Goal: Transaction & Acquisition: Purchase product/service

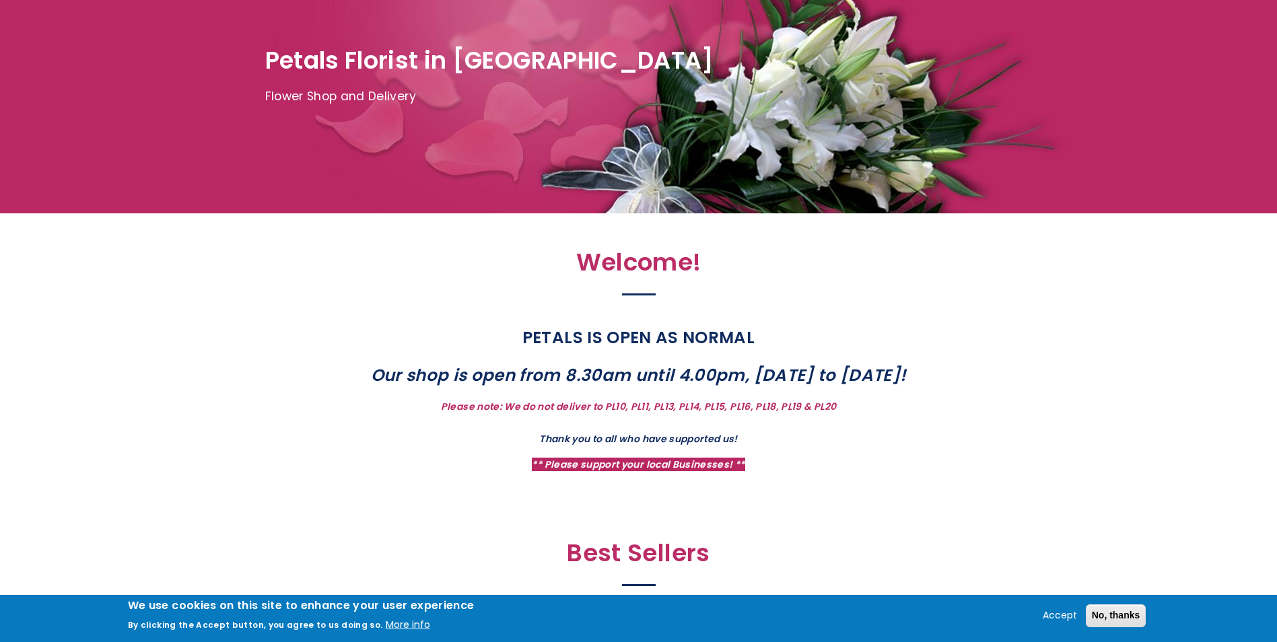
scroll to position [202, 0]
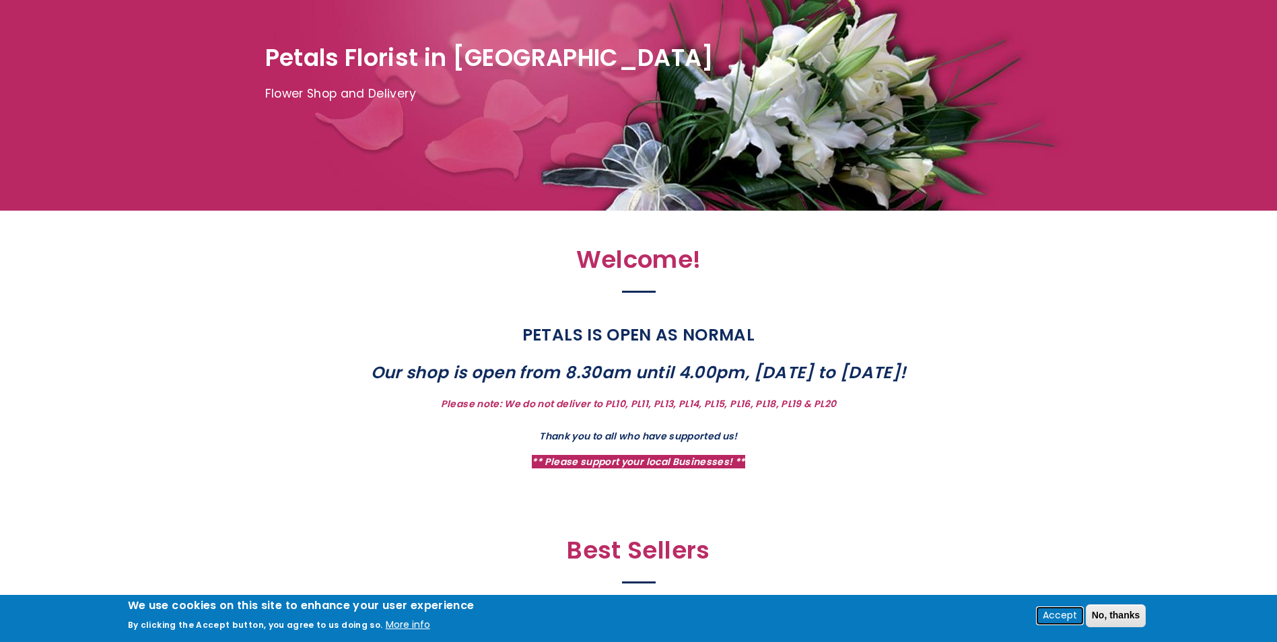
click at [1064, 616] on button "Accept" at bounding box center [1059, 616] width 45 height 16
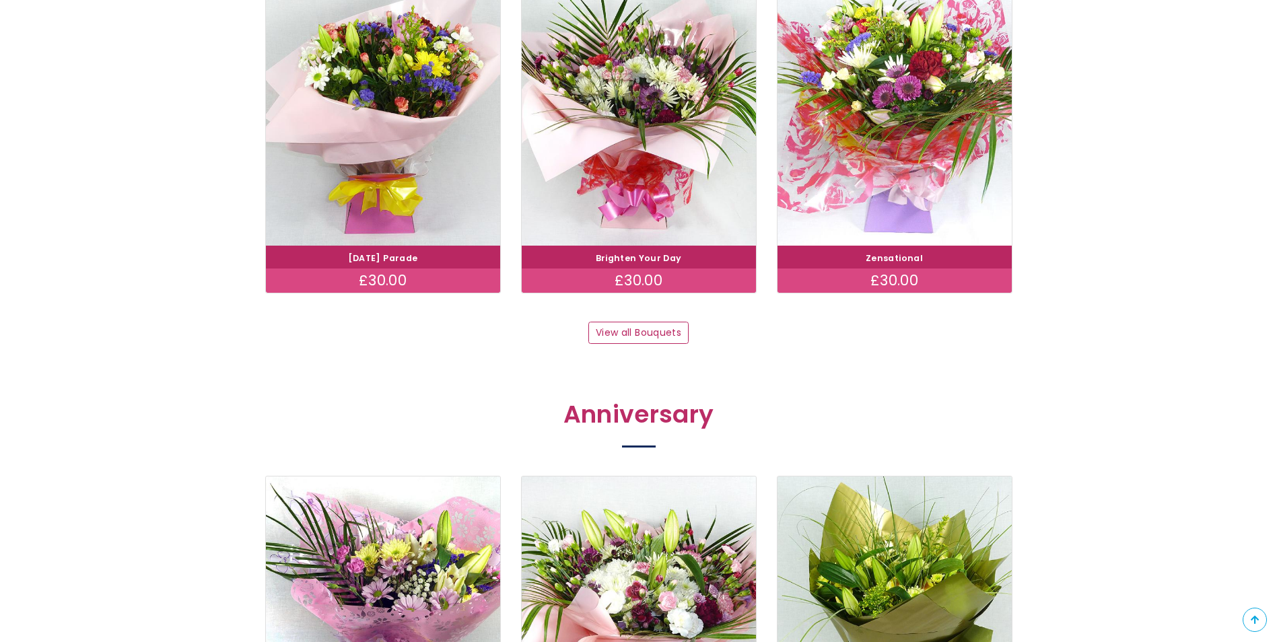
scroll to position [1279, 0]
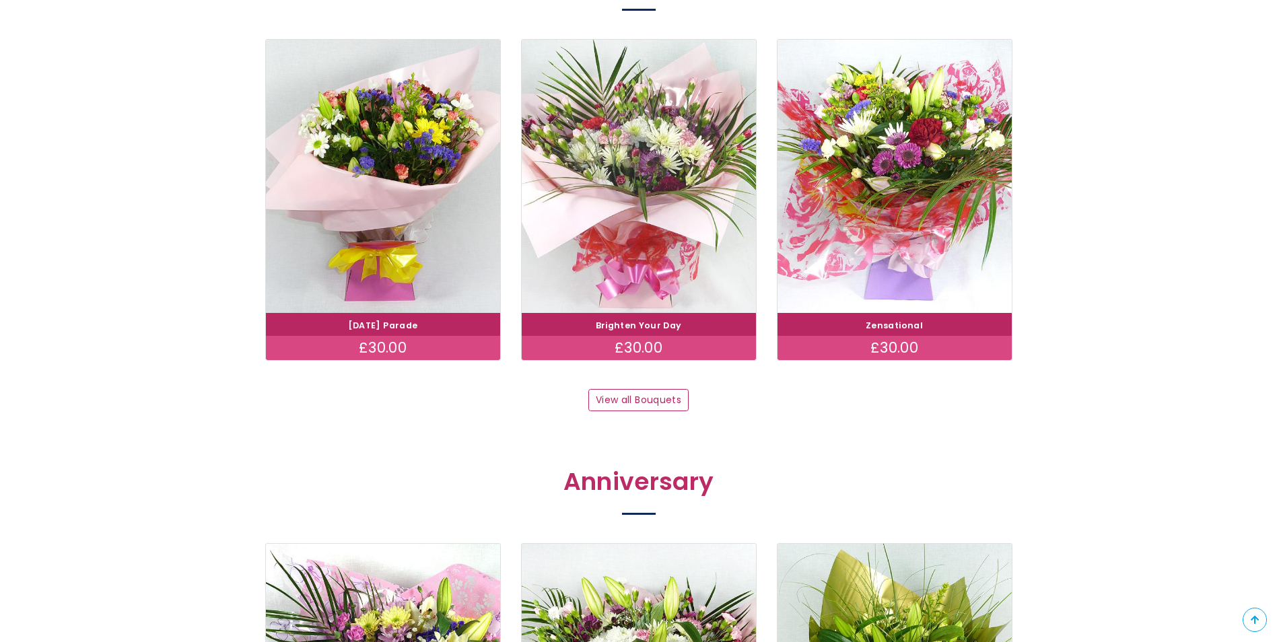
click at [627, 195] on img at bounding box center [638, 176] width 263 height 305
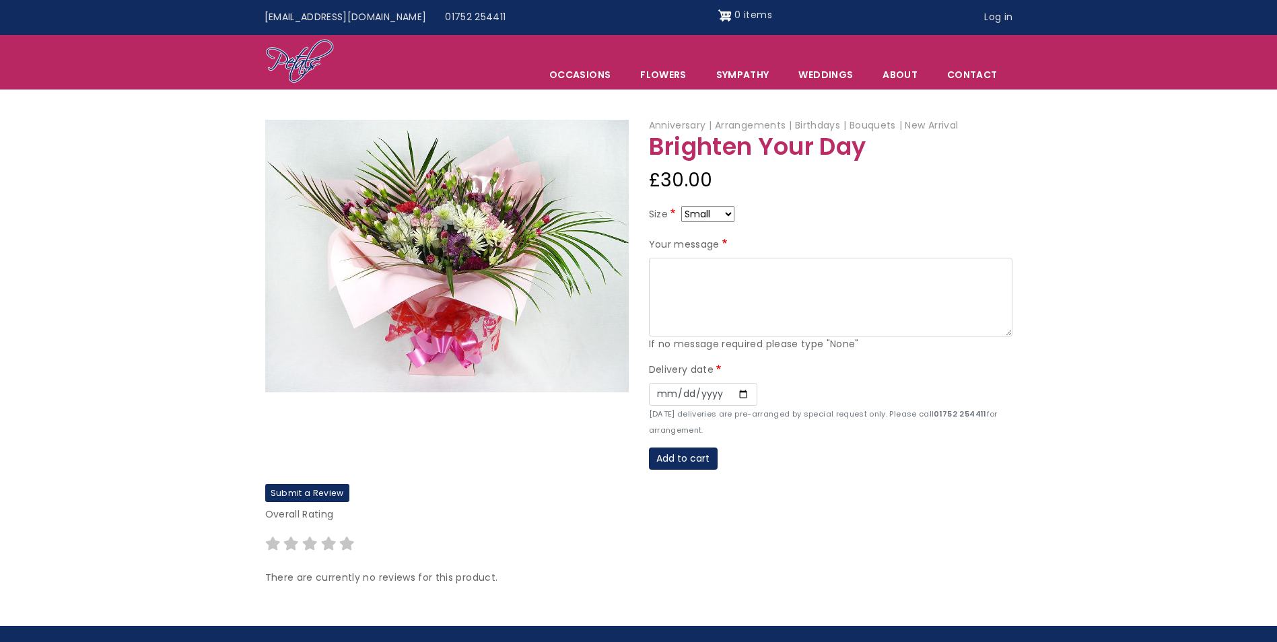
click at [729, 214] on select "Small Medium Large" at bounding box center [707, 214] width 53 height 16
select select "9"
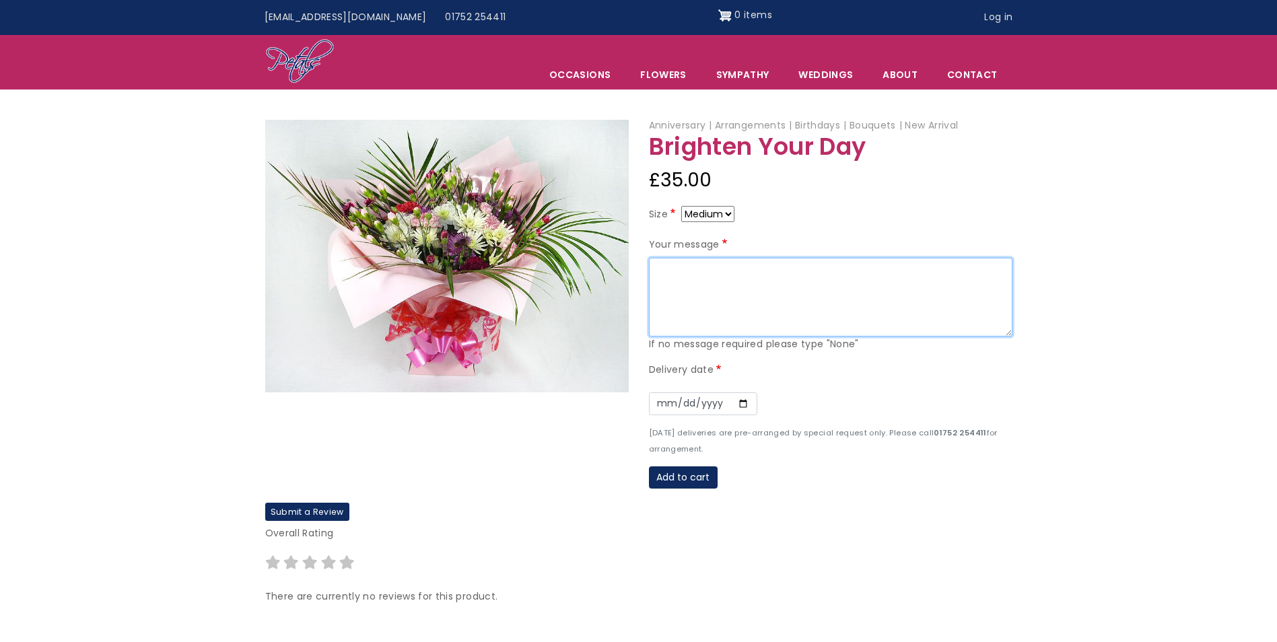
click at [659, 275] on textarea "Your message" at bounding box center [830, 297] width 363 height 79
click at [823, 269] on textarea "Congratulations on your promotion" at bounding box center [830, 297] width 363 height 79
type textarea "Congratulations on your promotion! Simo & Ryan Polstar Business Solutiions"
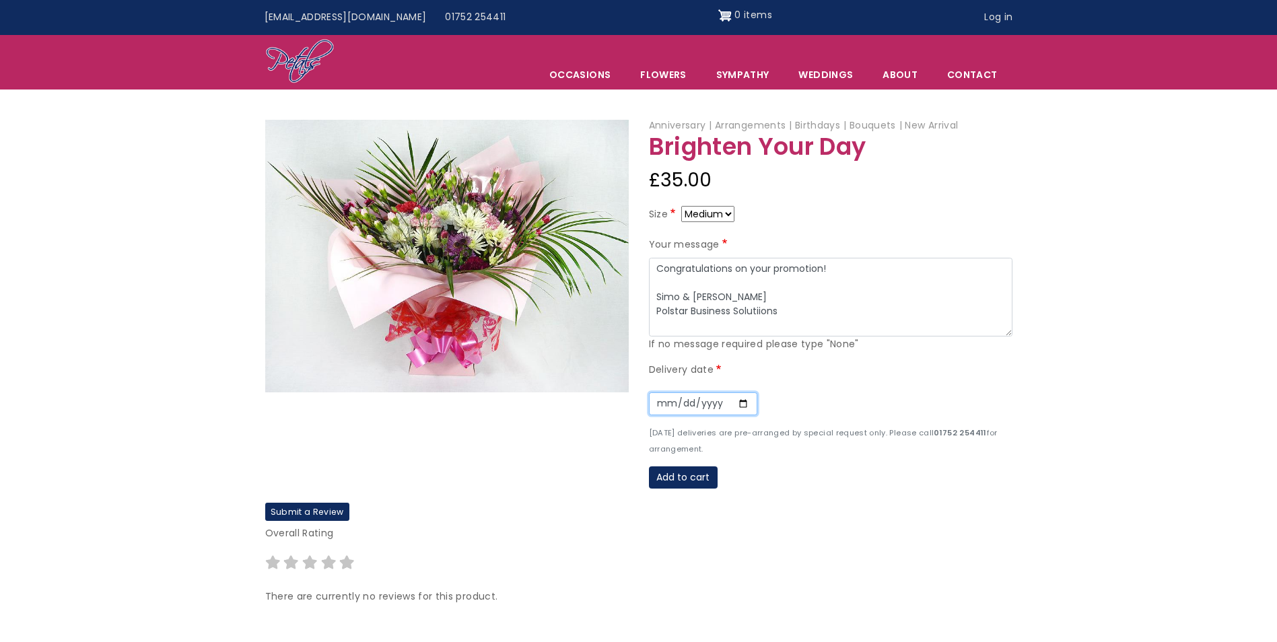
click at [662, 403] on input "Date" at bounding box center [703, 403] width 108 height 23
type input "2025-09-19"
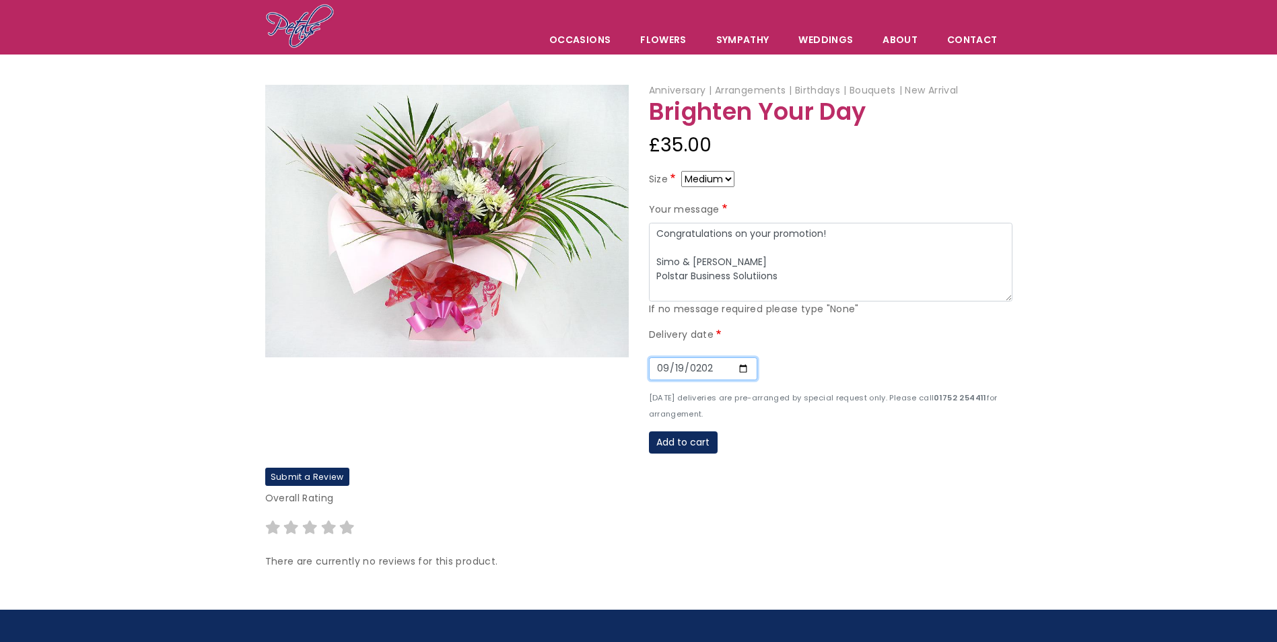
scroll to position [67, 0]
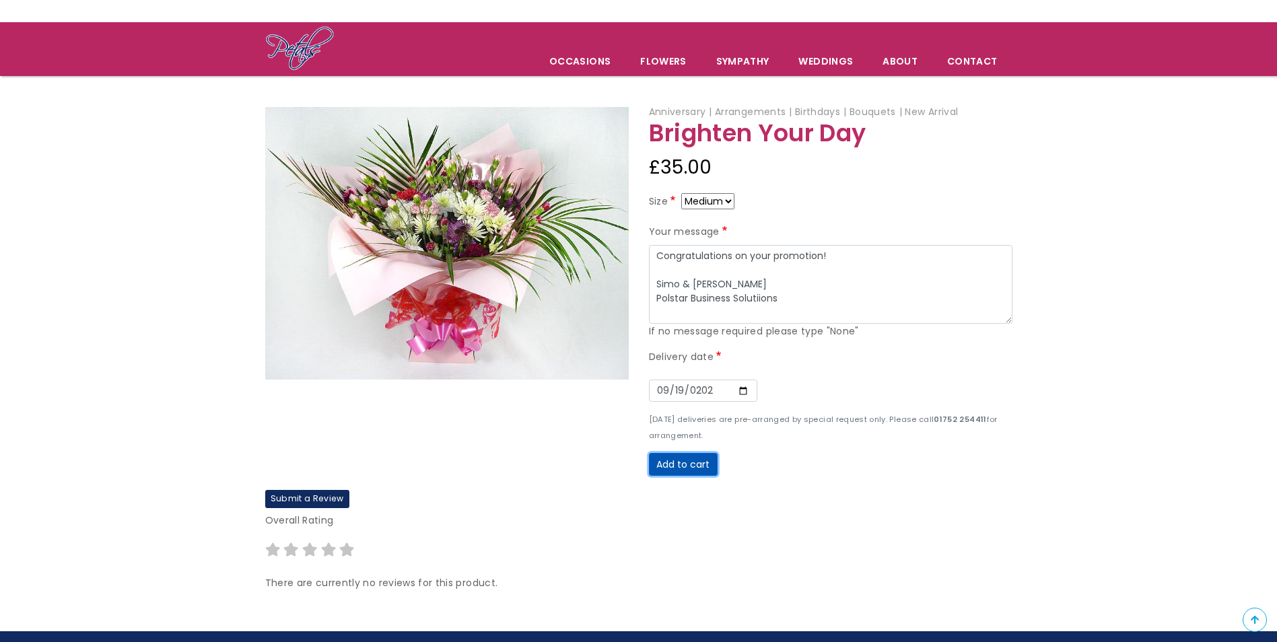
click at [689, 466] on button "Add to cart" at bounding box center [683, 464] width 69 height 23
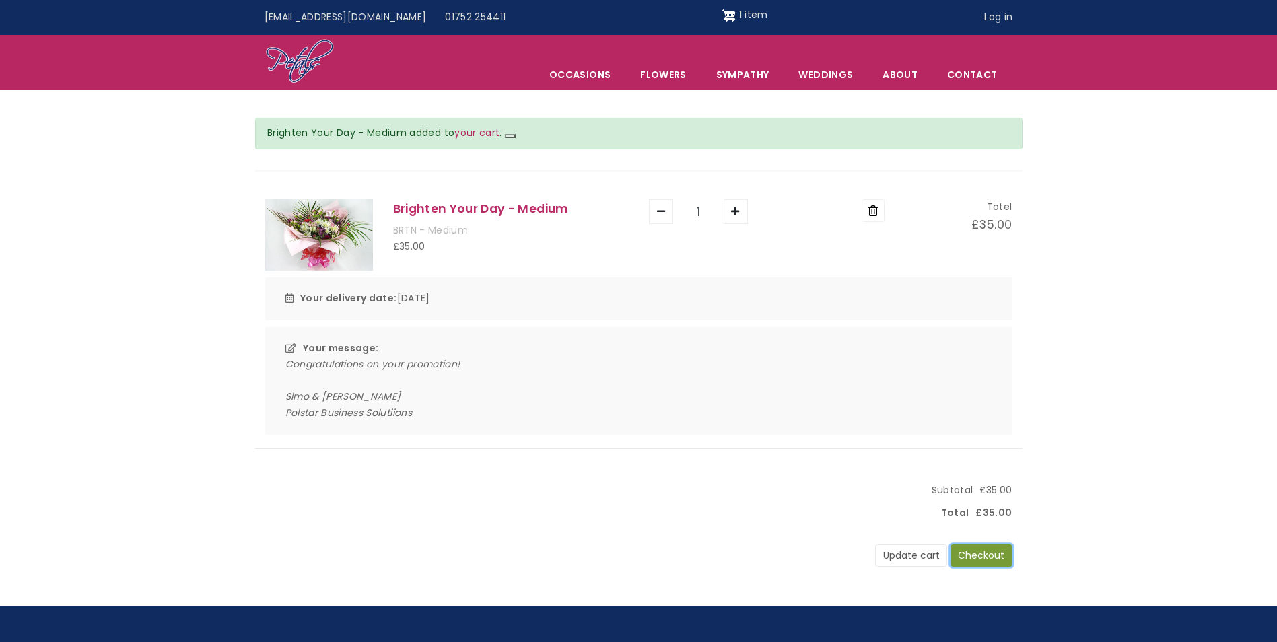
click at [988, 551] on button "Checkout" at bounding box center [981, 556] width 62 height 23
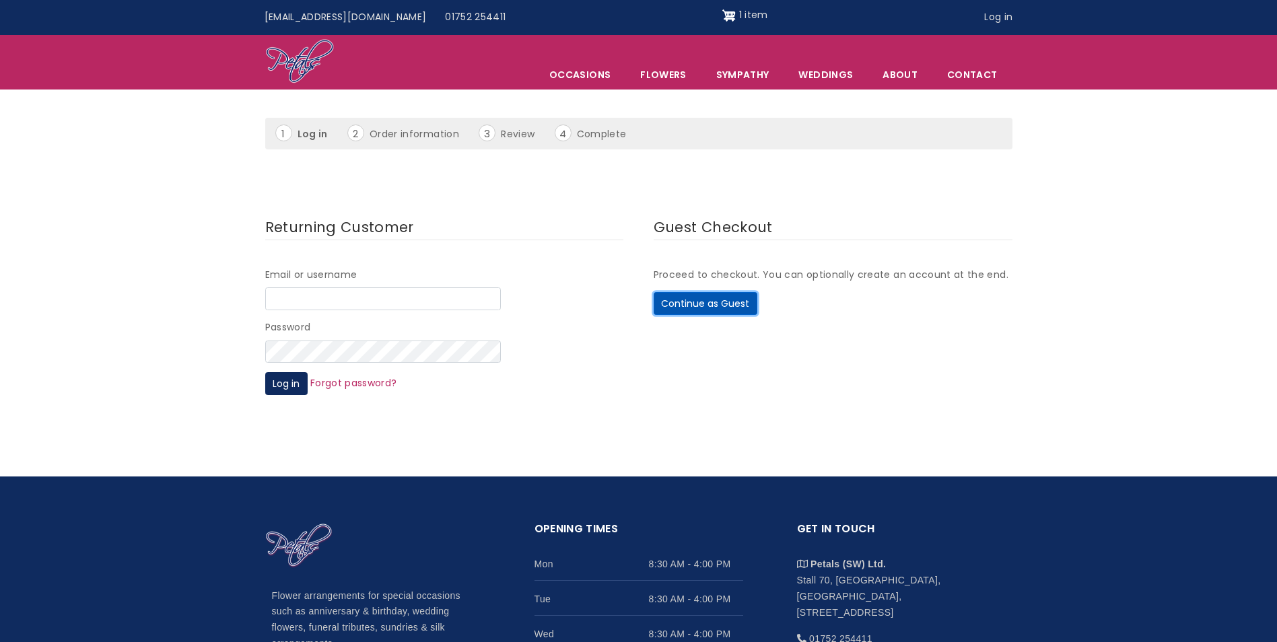
click at [704, 308] on button "Continue as Guest" at bounding box center [706, 303] width 104 height 23
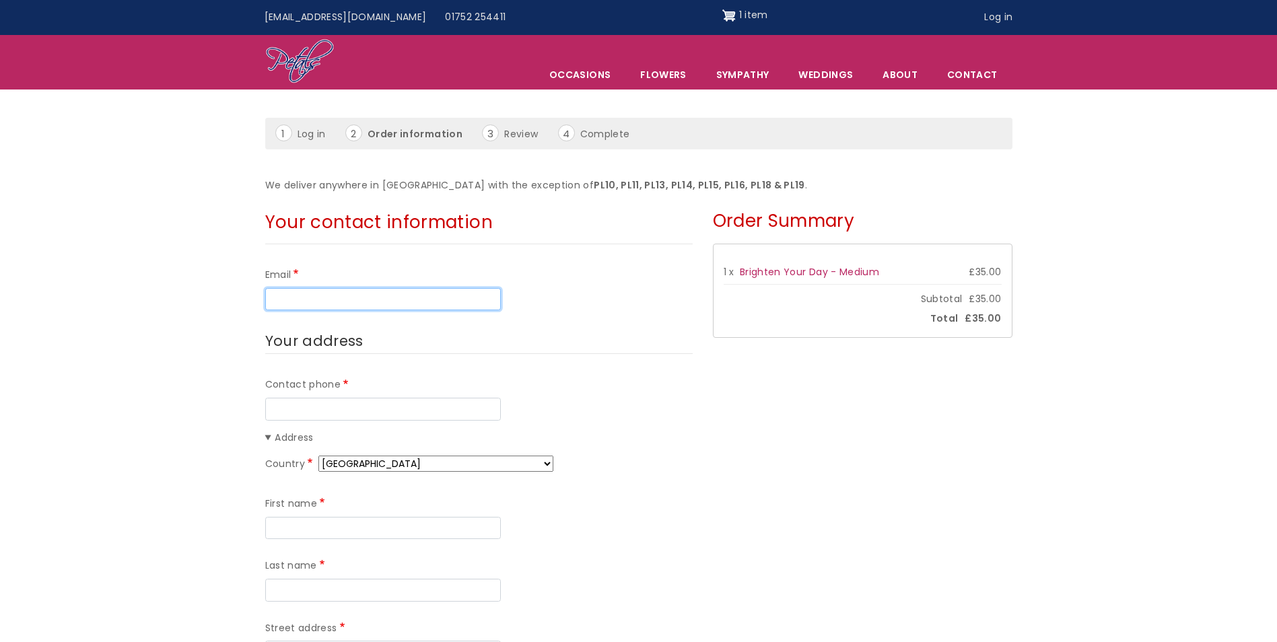
click at [394, 298] on input "Email" at bounding box center [383, 299] width 236 height 23
type input "[EMAIL_ADDRESS][DOMAIN_NAME]"
type input "07710534809"
type input "[PERSON_NAME]"
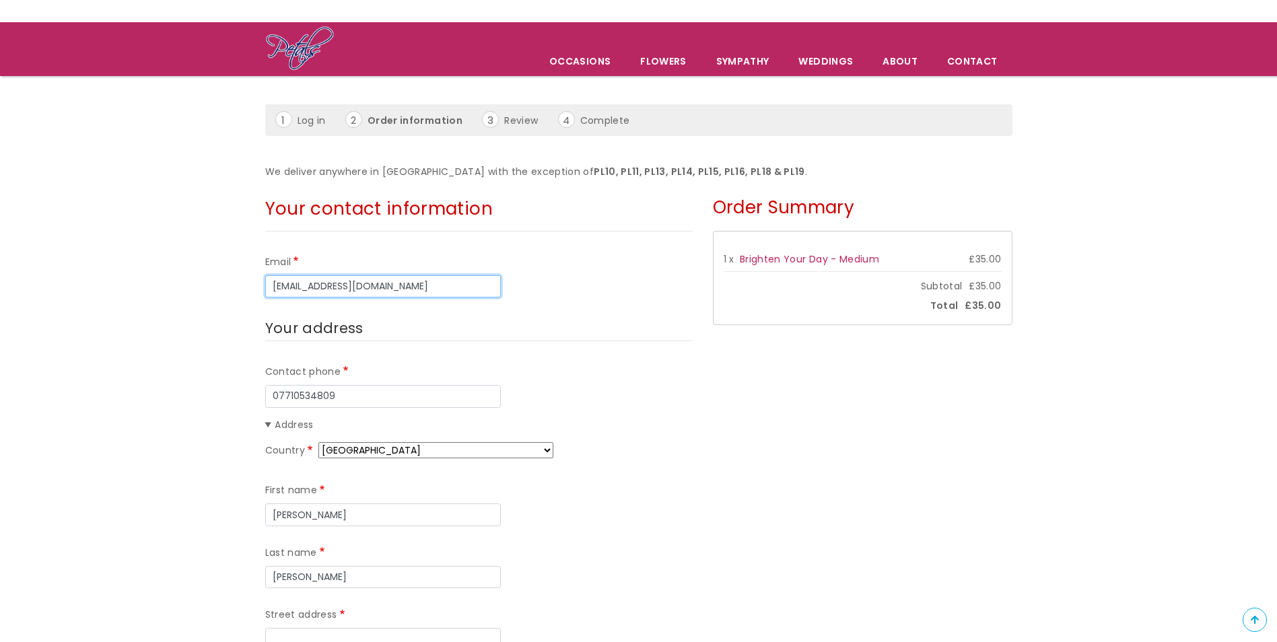
scroll to position [135, 0]
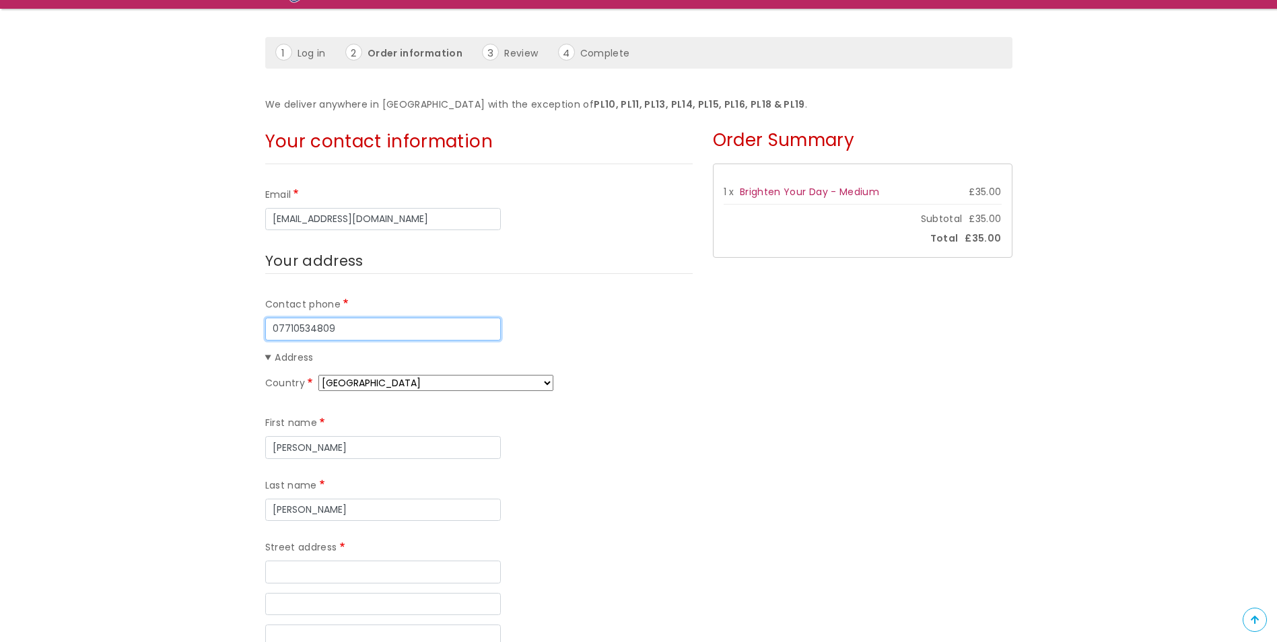
click at [285, 327] on input "07710534809" at bounding box center [383, 329] width 236 height 23
type input "07428730707"
click at [567, 407] on div "First name [PERSON_NAME] Last name [PERSON_NAME]" at bounding box center [478, 468] width 427 height 125
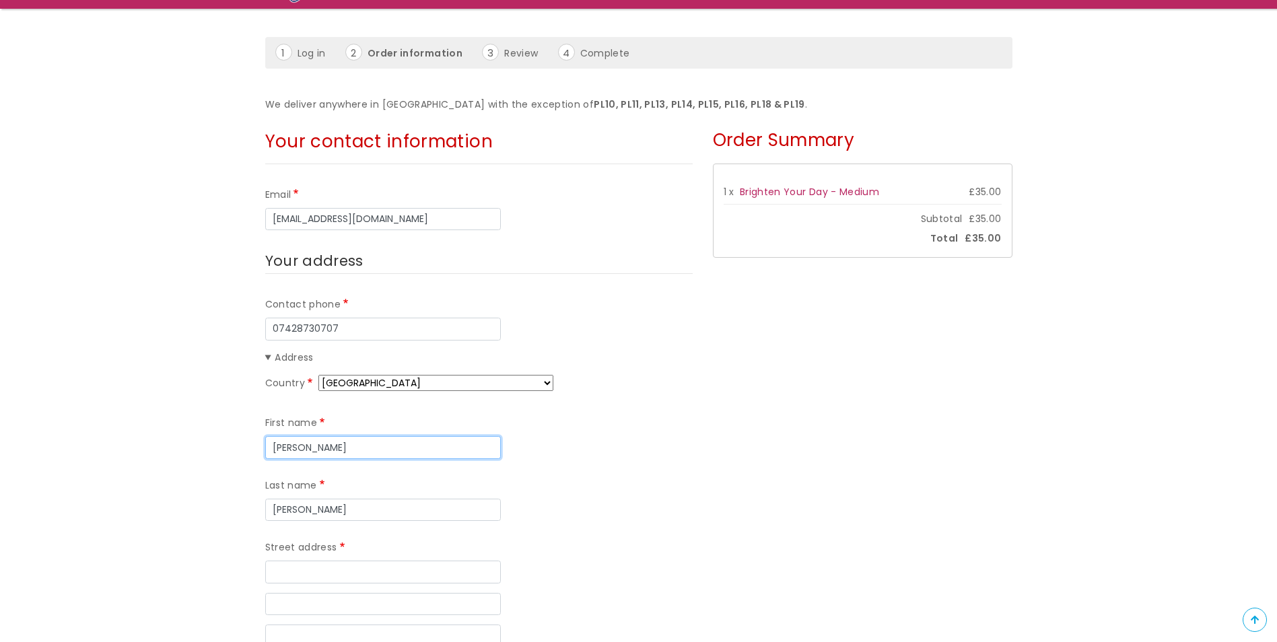
drag, startPoint x: 273, startPoint y: 446, endPoint x: 301, endPoint y: 446, distance: 28.3
click at [301, 446] on input "[PERSON_NAME]" at bounding box center [383, 447] width 236 height 23
type input "[PERSON_NAME]"
type input "Lamarr, Back Lane, Polgooth"
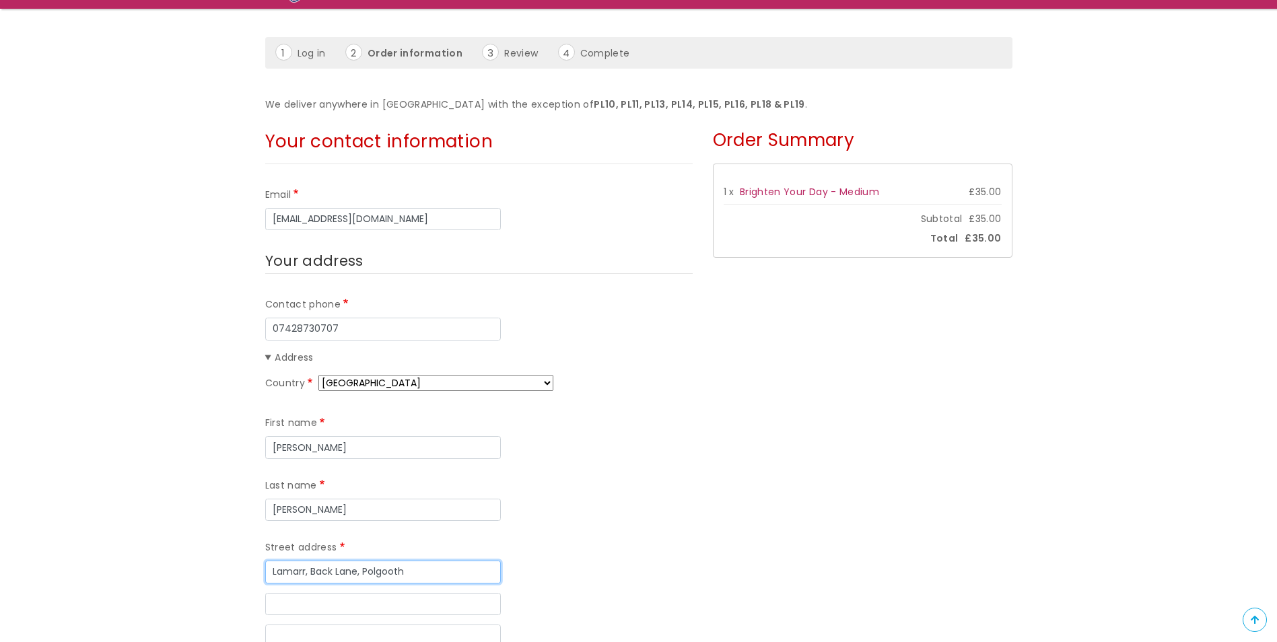
type input "St. Austell"
type input "PL26 7BY"
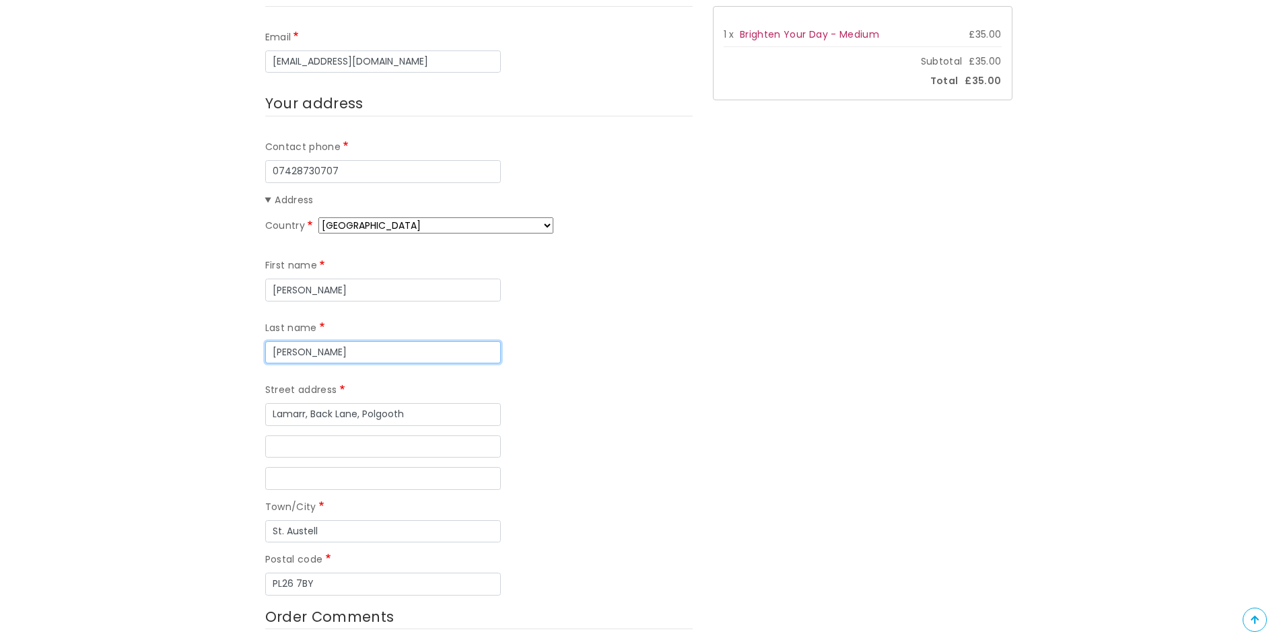
scroll to position [337, 0]
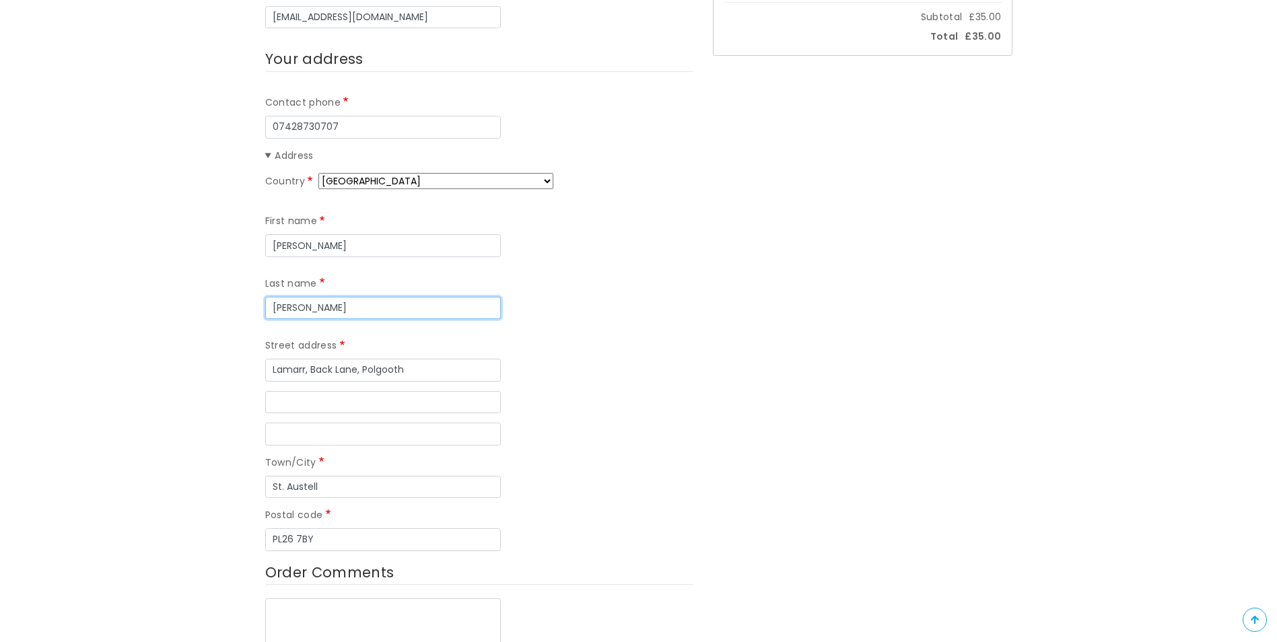
type input "[PERSON_NAME]"
drag, startPoint x: 311, startPoint y: 306, endPoint x: 408, endPoint y: 306, distance: 96.9
click at [408, 359] on input "Lamarr, Back Lane, Polgooth" at bounding box center [383, 370] width 236 height 23
type input "[PERSON_NAME],"
click at [275, 391] on input "Street address line 2" at bounding box center [383, 402] width 236 height 23
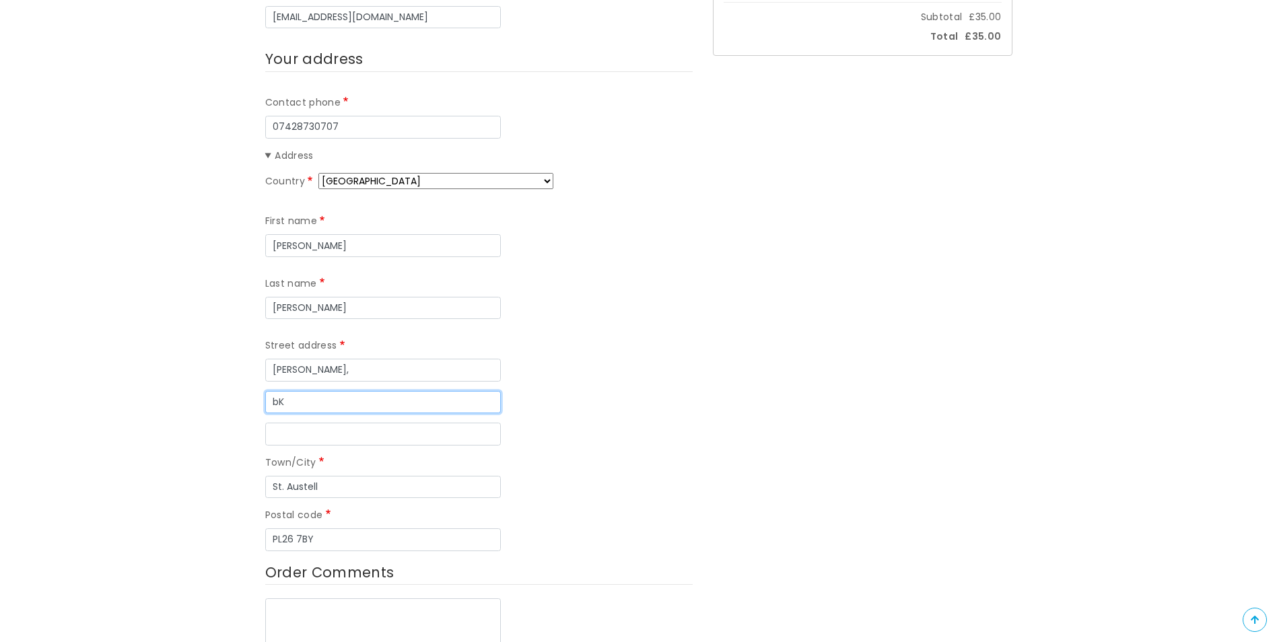
type input "b"
type input "Back Lane"
type input "Polgooth"
click at [645, 357] on div "Country Afghanistan Åland Islands Albania Algeria American Samoa Andorra Angola…" at bounding box center [478, 362] width 427 height 378
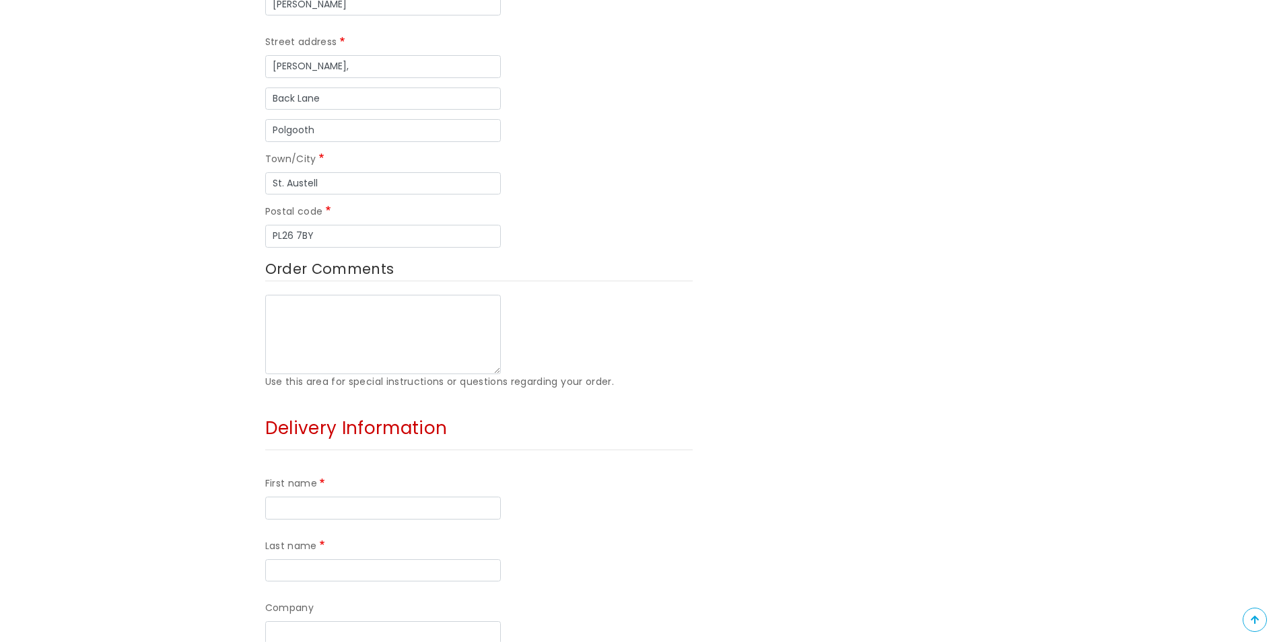
scroll to position [673, 0]
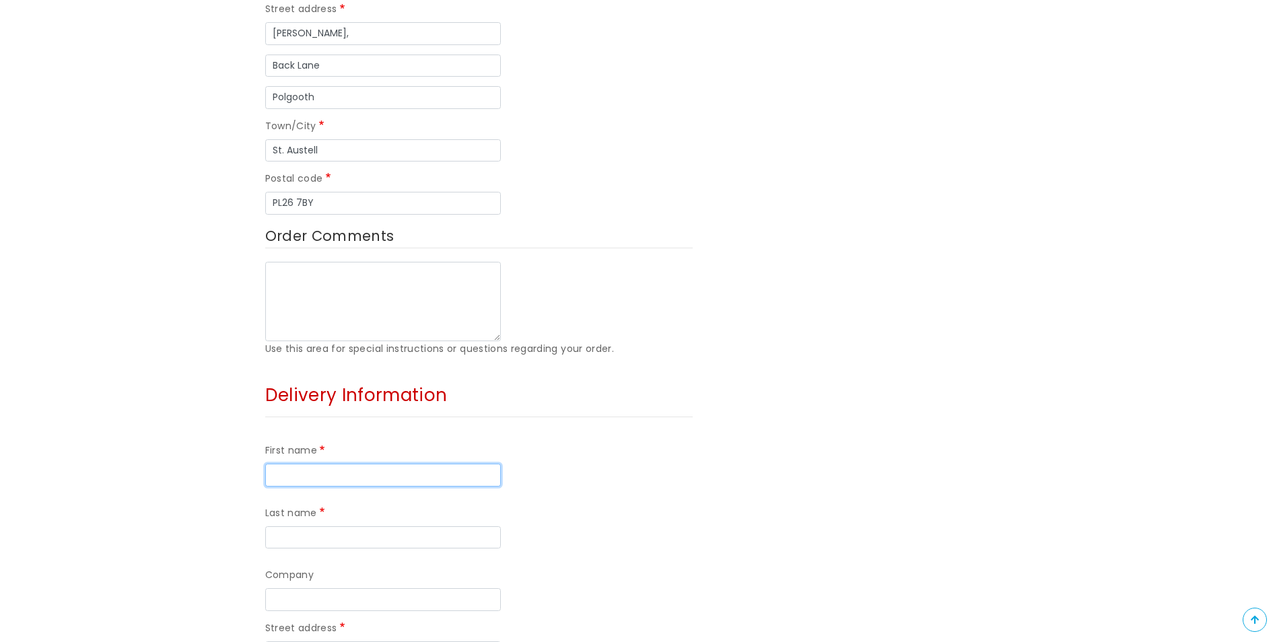
click at [393, 464] on input "First name" at bounding box center [383, 475] width 236 height 23
type input "Keira"
type input "Bassett"
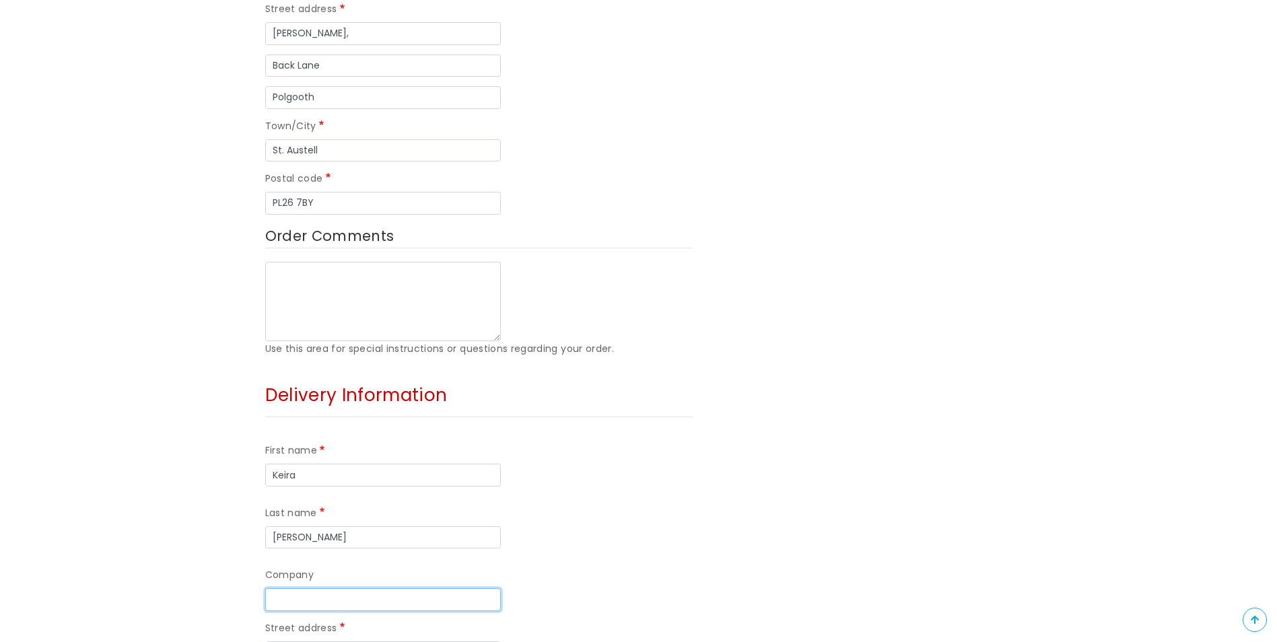
click at [426, 588] on input "Company" at bounding box center [383, 599] width 236 height 23
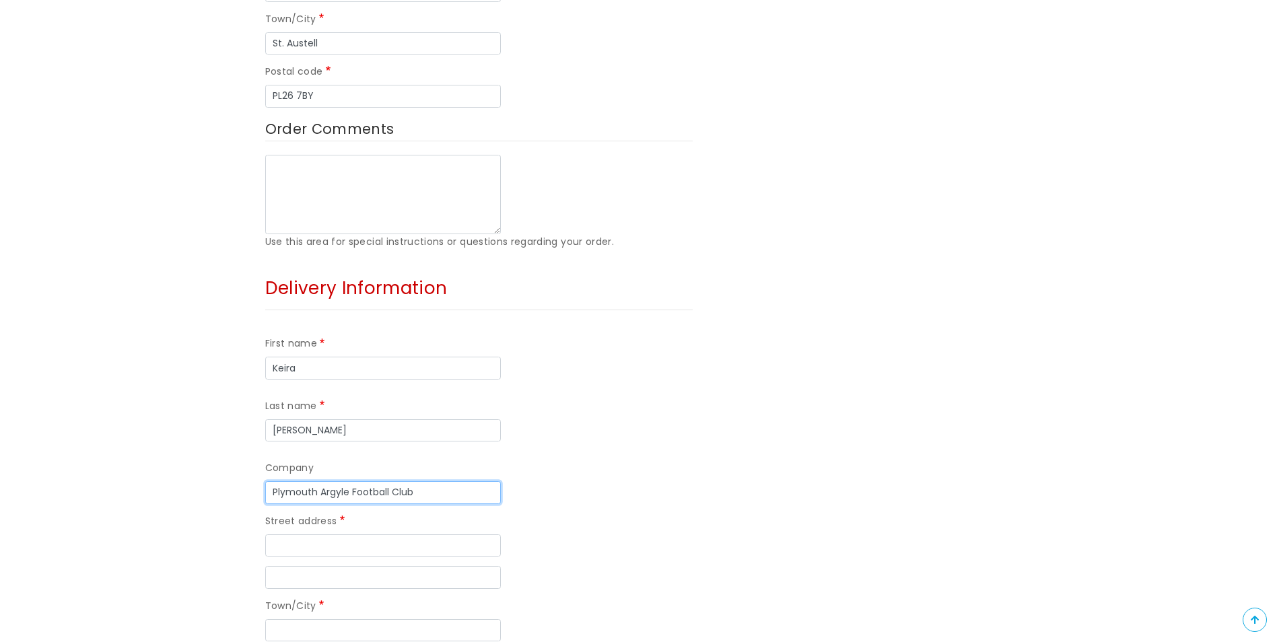
scroll to position [808, 0]
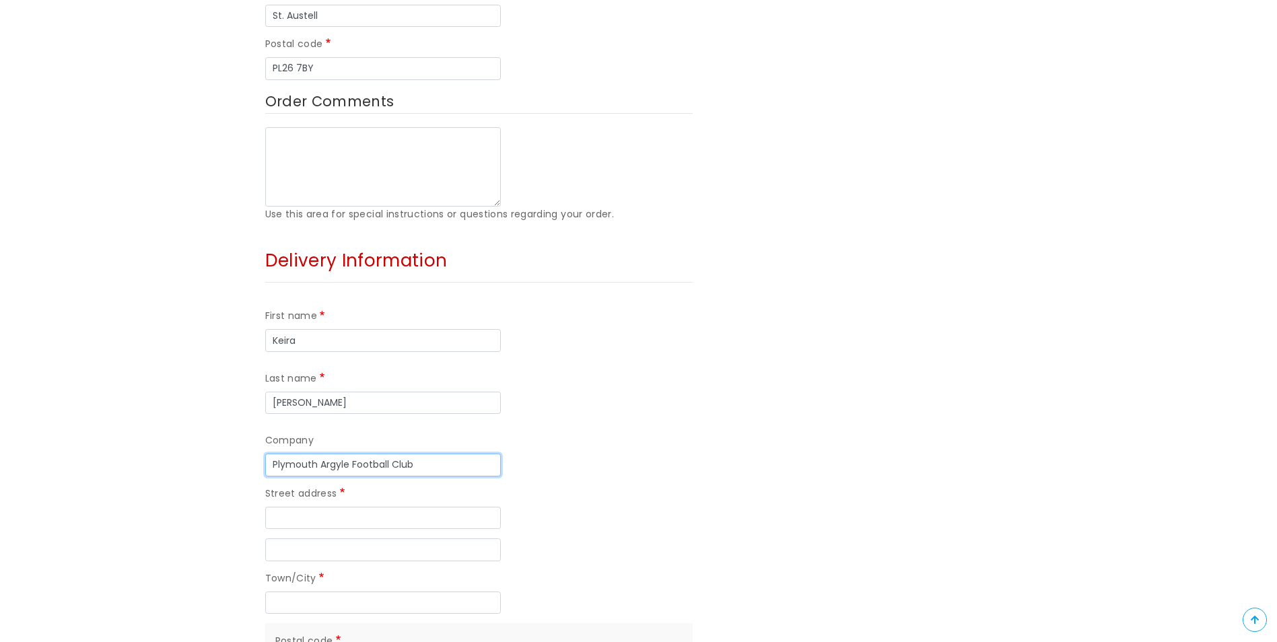
type input "Plymouth Argyle Football Club"
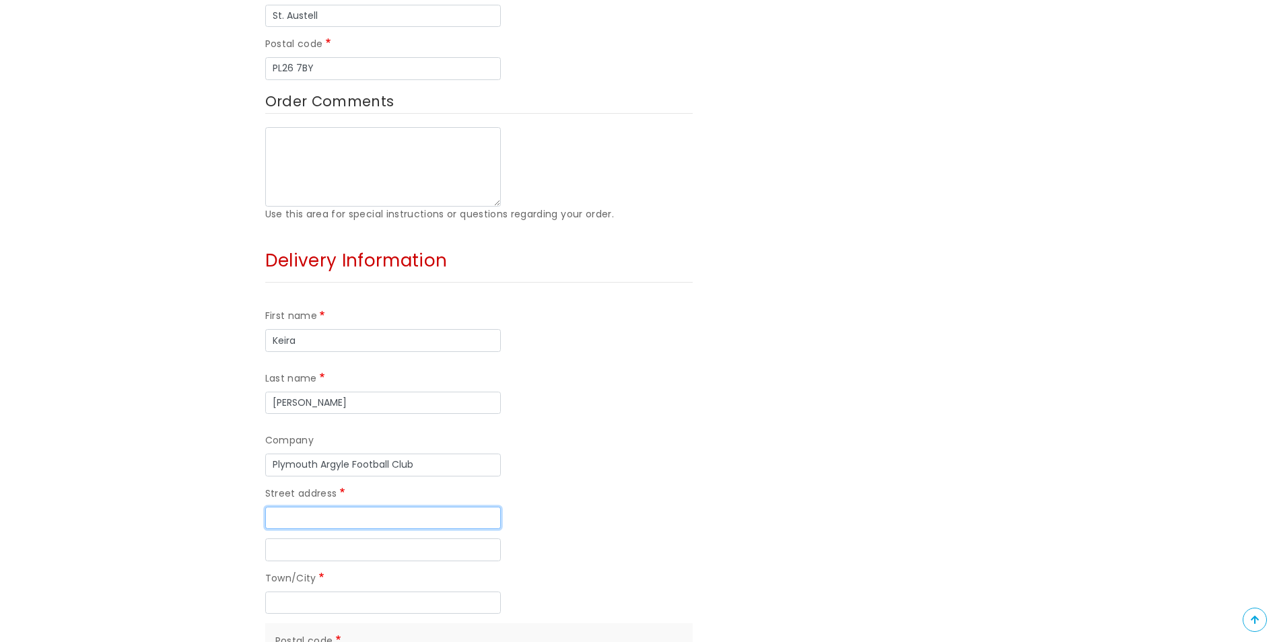
click at [355, 507] on input "Street address" at bounding box center [383, 518] width 236 height 23
type input "Home Park"
type input "Plymouth"
click at [658, 486] on div "Street address Home Park" at bounding box center [478, 507] width 427 height 43
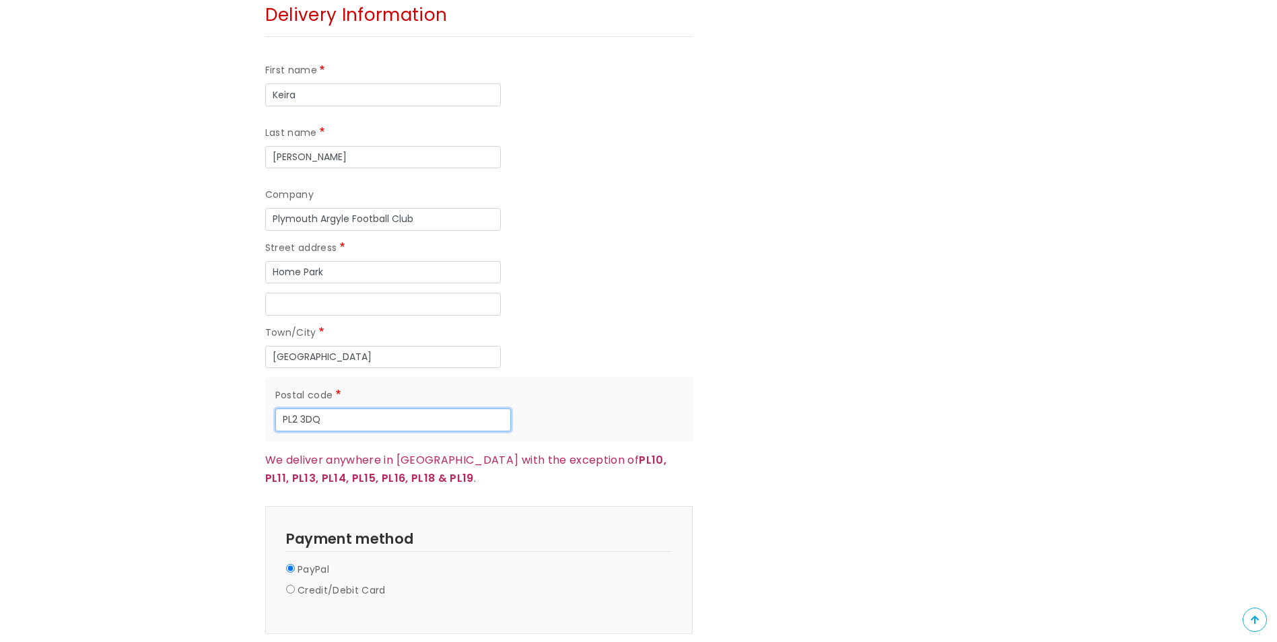
scroll to position [1077, 0]
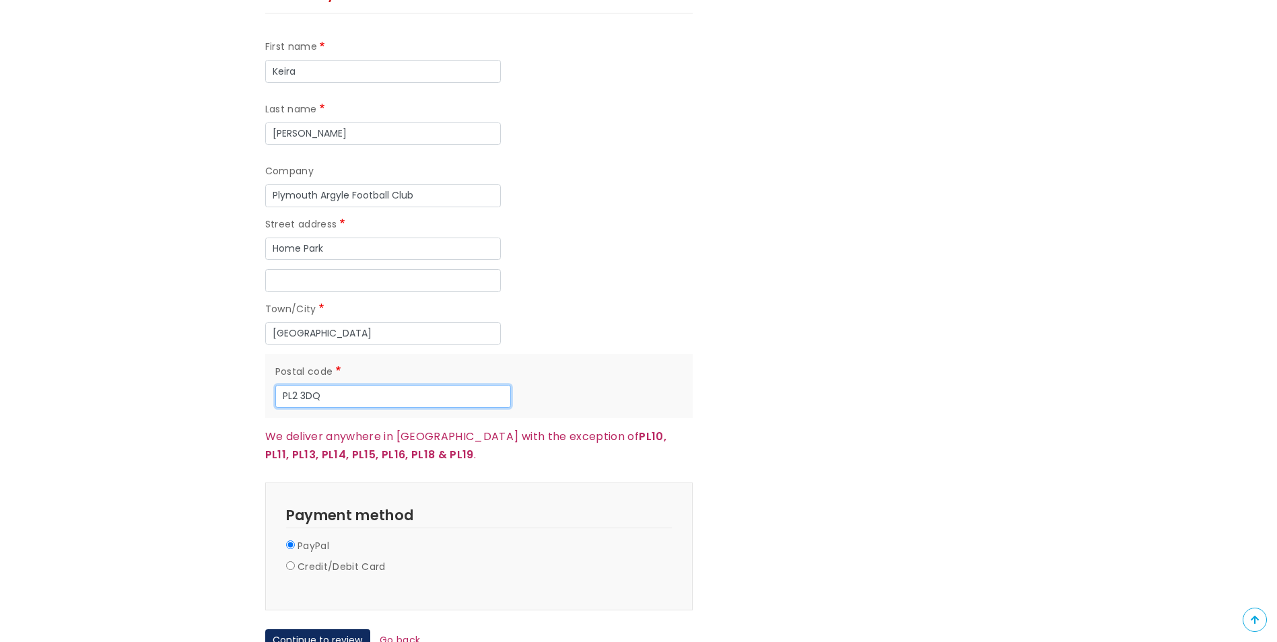
type input "PL2 3DQ"
click at [291, 561] on input "Credit/Debit Card" at bounding box center [290, 565] width 9 height 9
radio input "true"
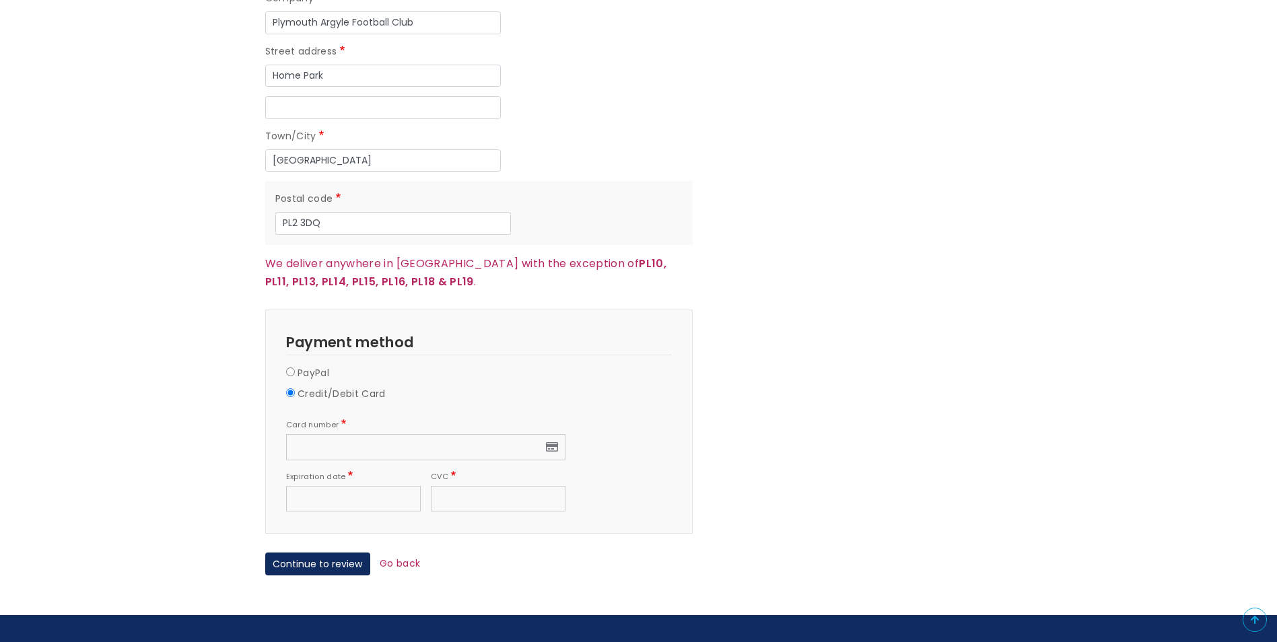
scroll to position [1279, 0]
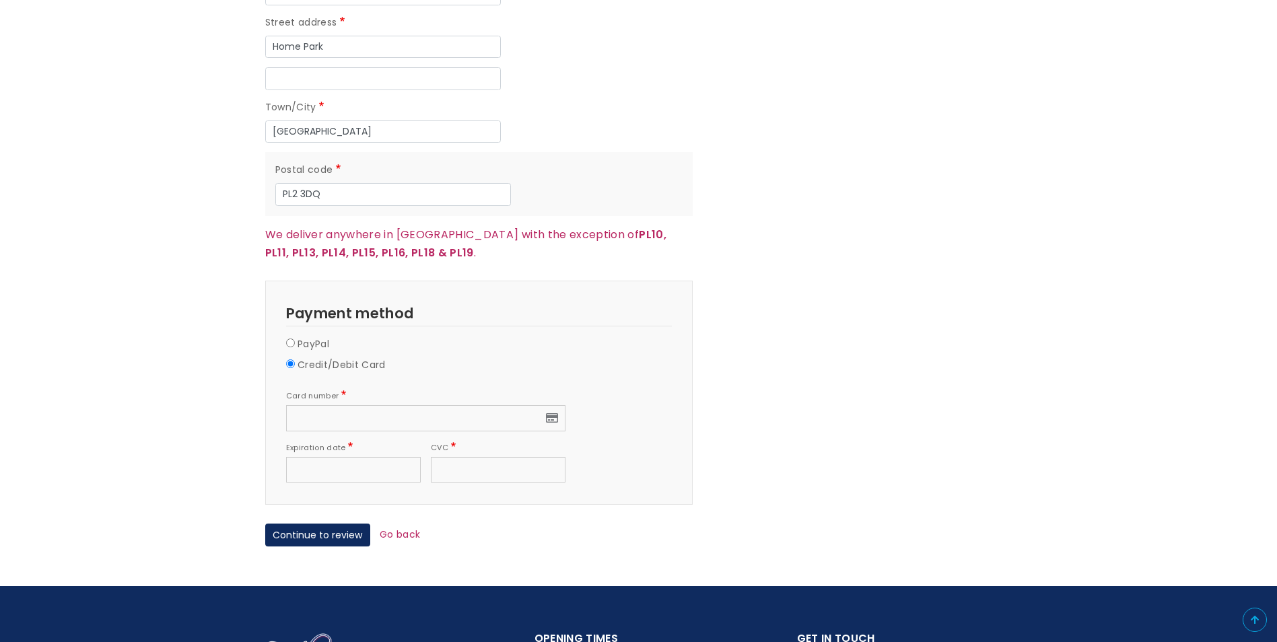
click at [306, 524] on button "Continue to review" at bounding box center [317, 535] width 105 height 23
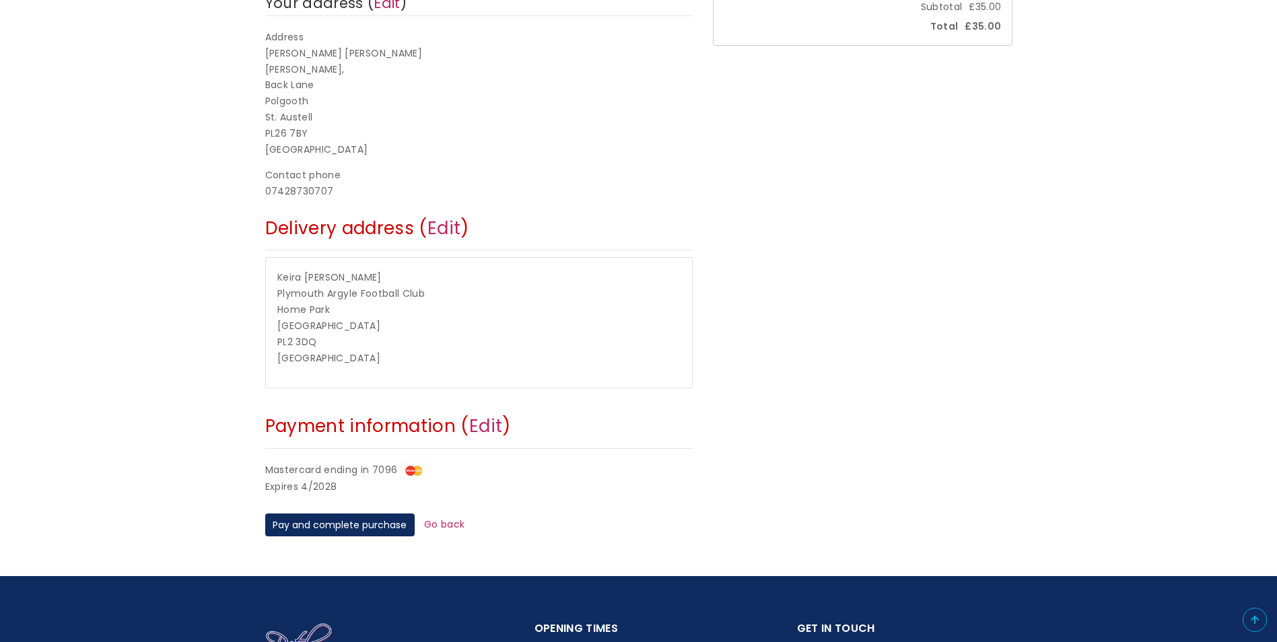
scroll to position [404, 0]
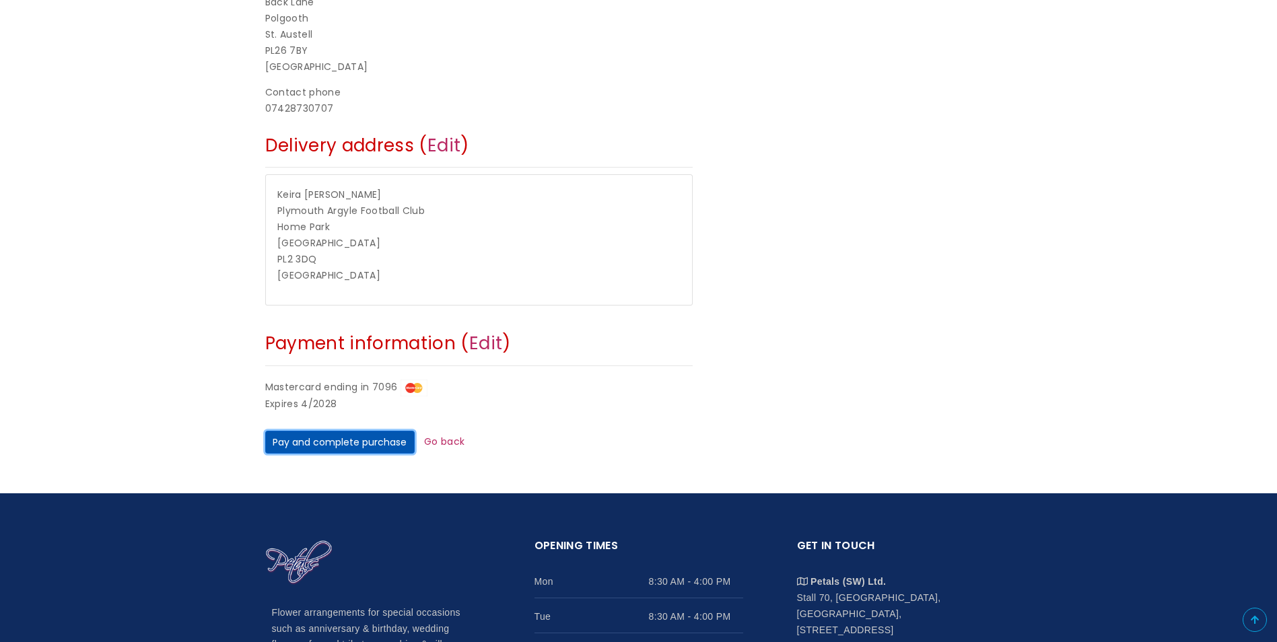
click at [366, 446] on button "Pay and complete purchase" at bounding box center [339, 442] width 149 height 23
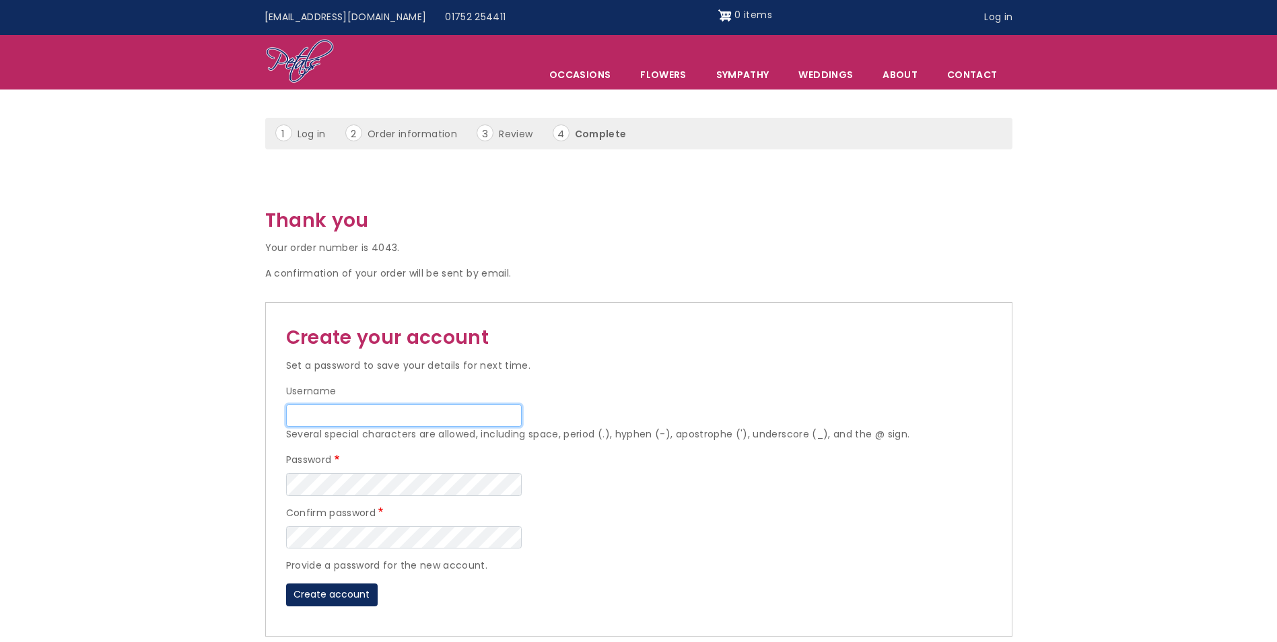
click at [390, 416] on input "Username" at bounding box center [404, 416] width 236 height 23
type input "polstarbs@gmail.com"
click at [347, 596] on button "Create account" at bounding box center [332, 595] width 92 height 23
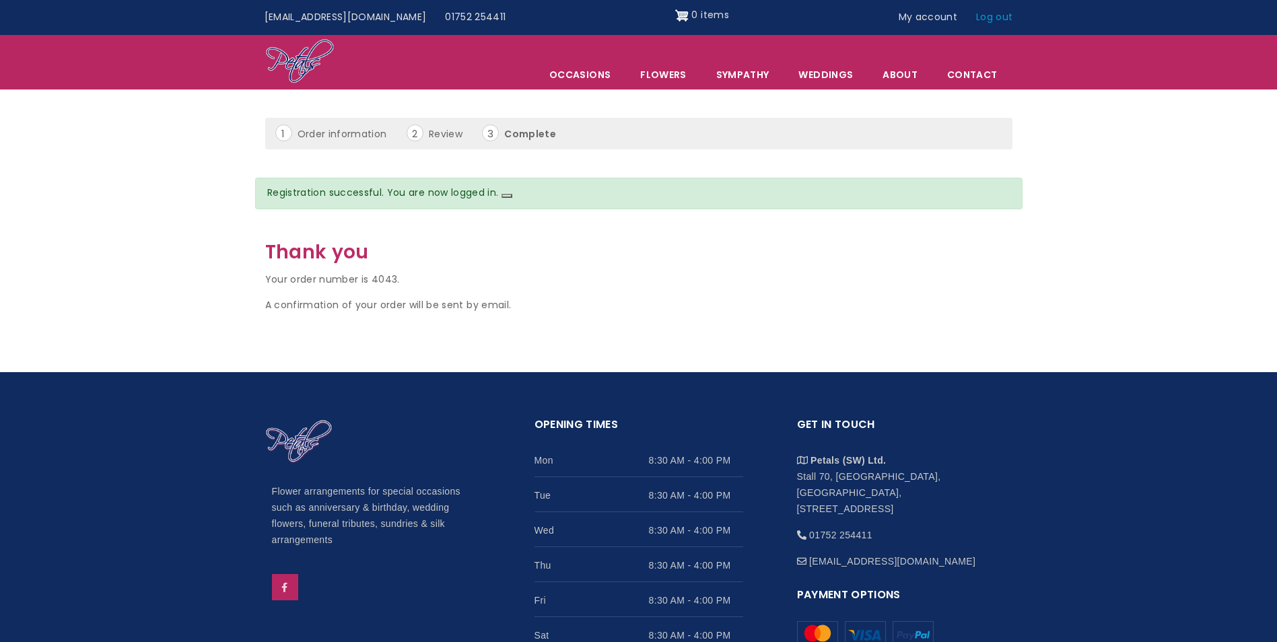
click at [995, 20] on link "Log out" at bounding box center [994, 18] width 55 height 26
